Goal: Information Seeking & Learning: Learn about a topic

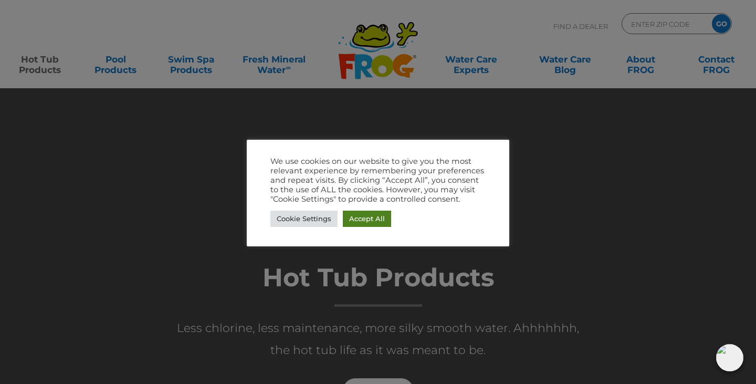
click at [362, 216] on link "Accept All" at bounding box center [367, 218] width 48 height 16
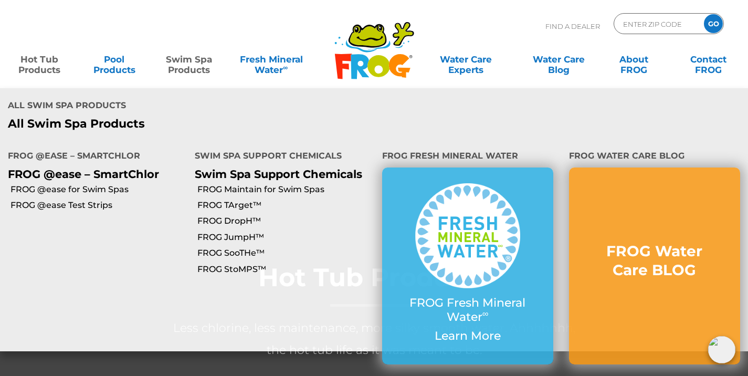
click at [192, 68] on link "Swim Spa Products" at bounding box center [189, 59] width 58 height 21
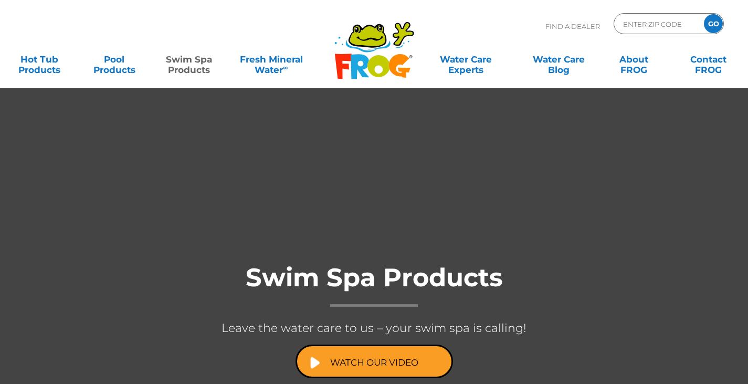
click at [192, 68] on link "Swim Spa Products" at bounding box center [189, 59] width 58 height 21
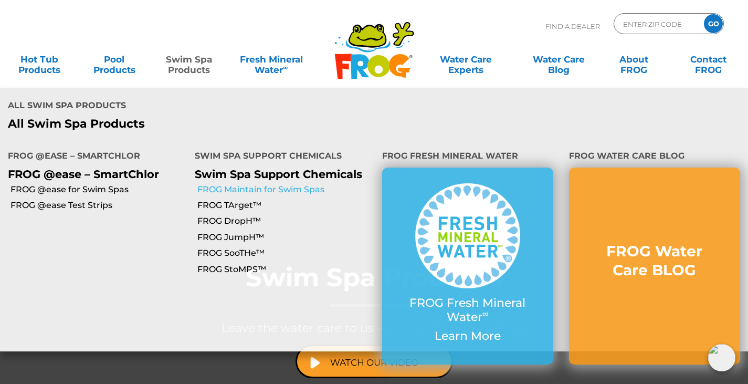
click at [255, 184] on link "FROG Maintain for Swim Spas" at bounding box center [285, 190] width 176 height 12
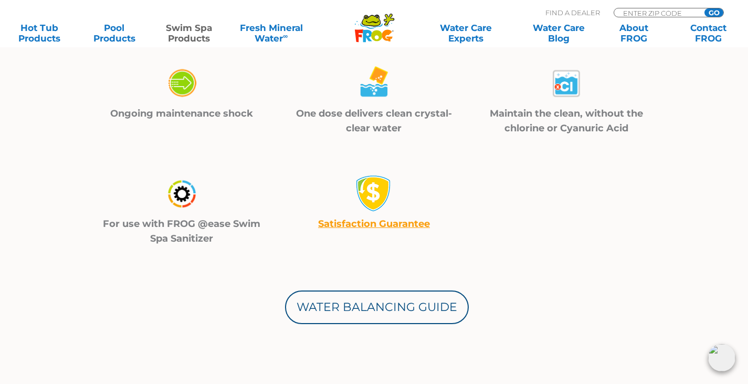
scroll to position [315, 0]
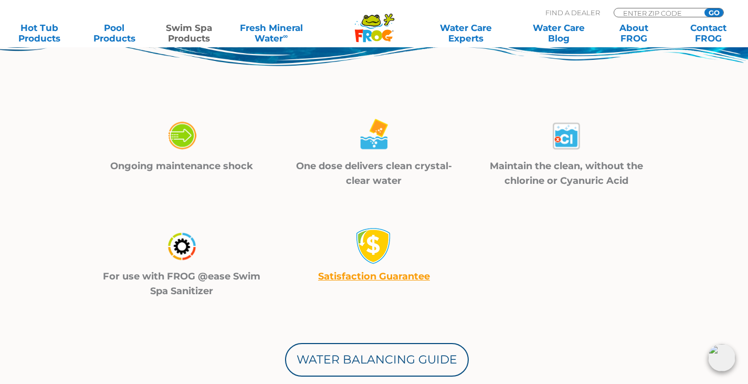
click at [204, 265] on div at bounding box center [182, 247] width 166 height 41
click at [204, 271] on p "For use with FROG @ease Swim Spa Sanitizer" at bounding box center [182, 283] width 166 height 29
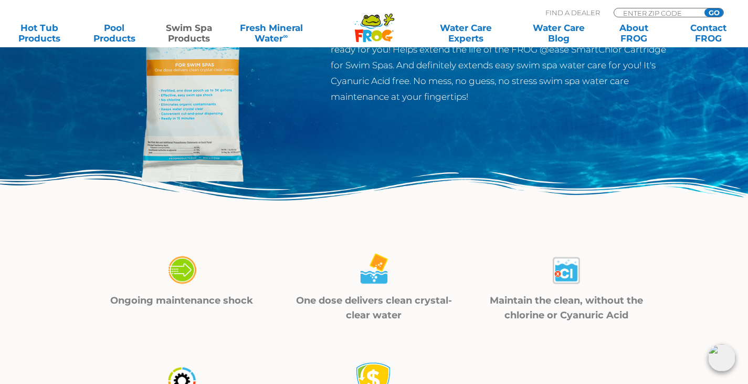
scroll to position [105, 0]
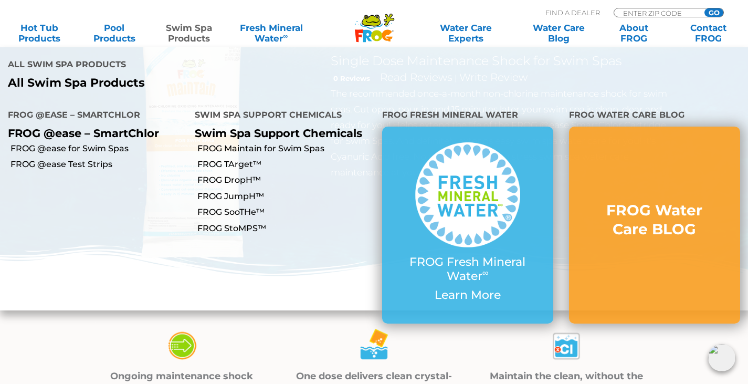
click at [172, 33] on link "Swim Spa Products" at bounding box center [189, 33] width 58 height 21
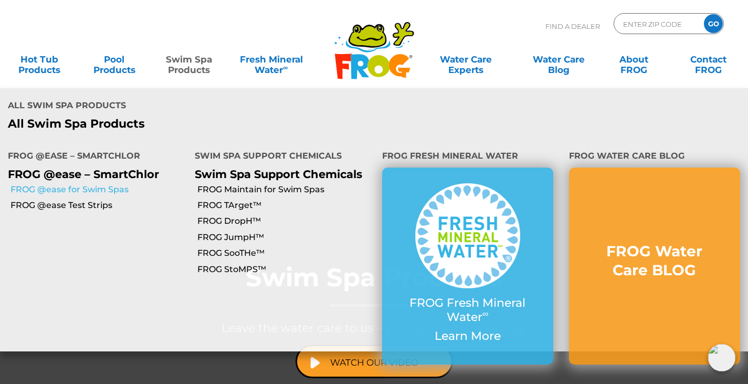
click at [116, 184] on link "FROG @ease for Swim Spas" at bounding box center [98, 190] width 176 height 12
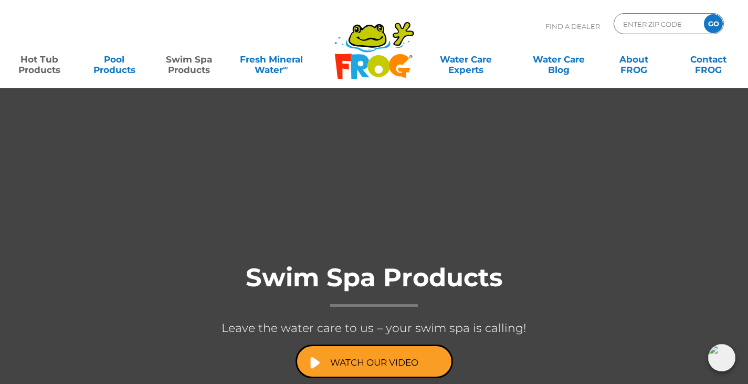
click at [54, 64] on link "Hot Tub Products" at bounding box center [39, 59] width 58 height 21
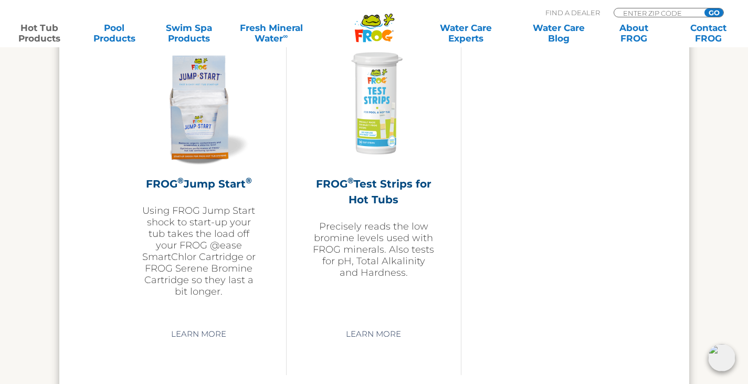
scroll to position [2572, 0]
